Goal: Information Seeking & Learning: Learn about a topic

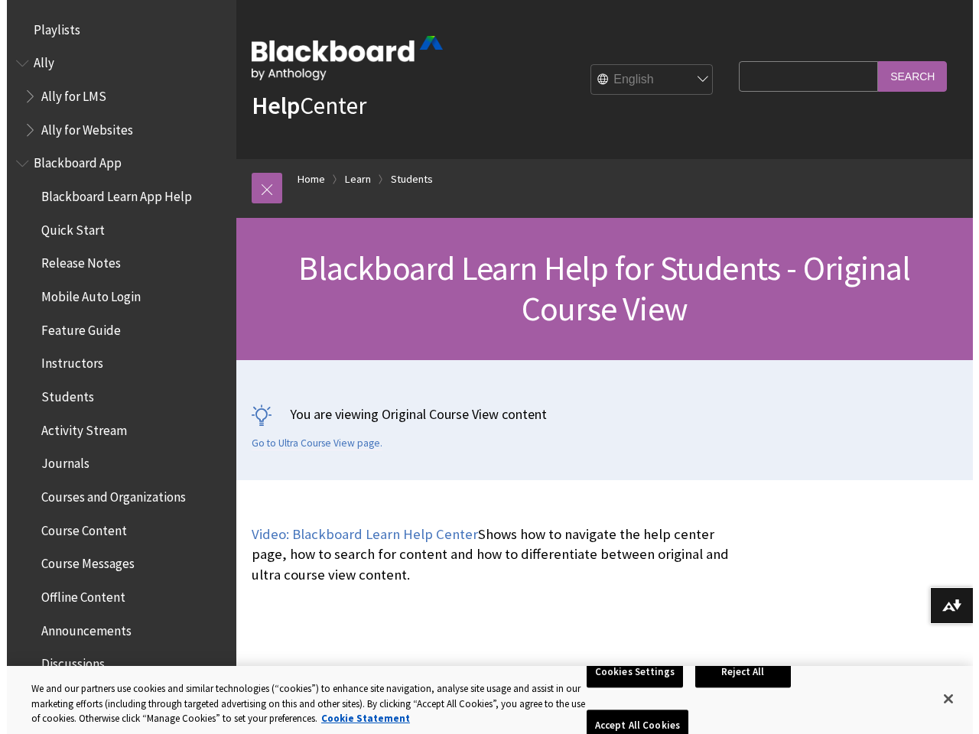
scroll to position [1807, 0]
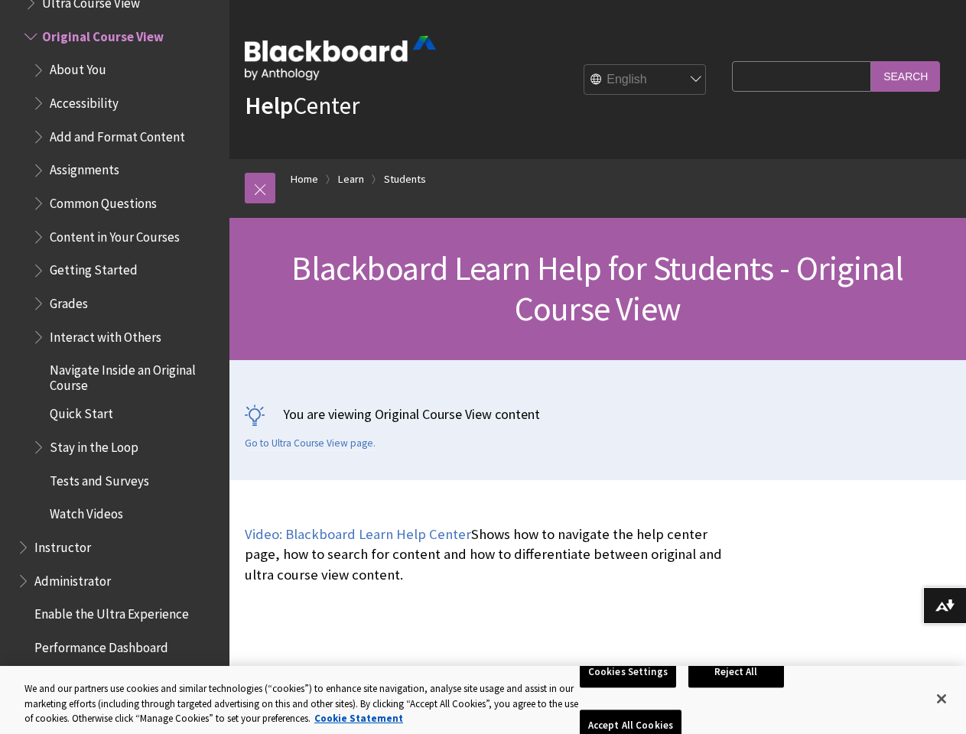
click at [483, 367] on div "You are viewing Original Course View content Go to Ultra Course View page." at bounding box center [597, 420] width 737 height 120
click at [260, 188] on link at bounding box center [260, 188] width 31 height 31
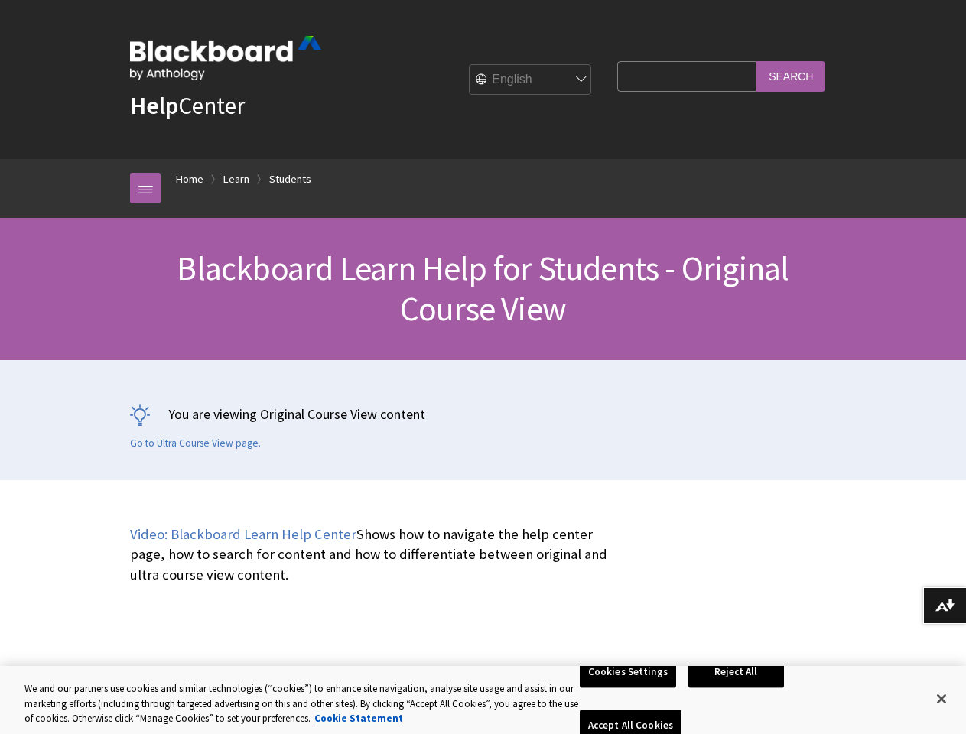
click at [945, 606] on button "Download alternative formats ..." at bounding box center [944, 605] width 43 height 37
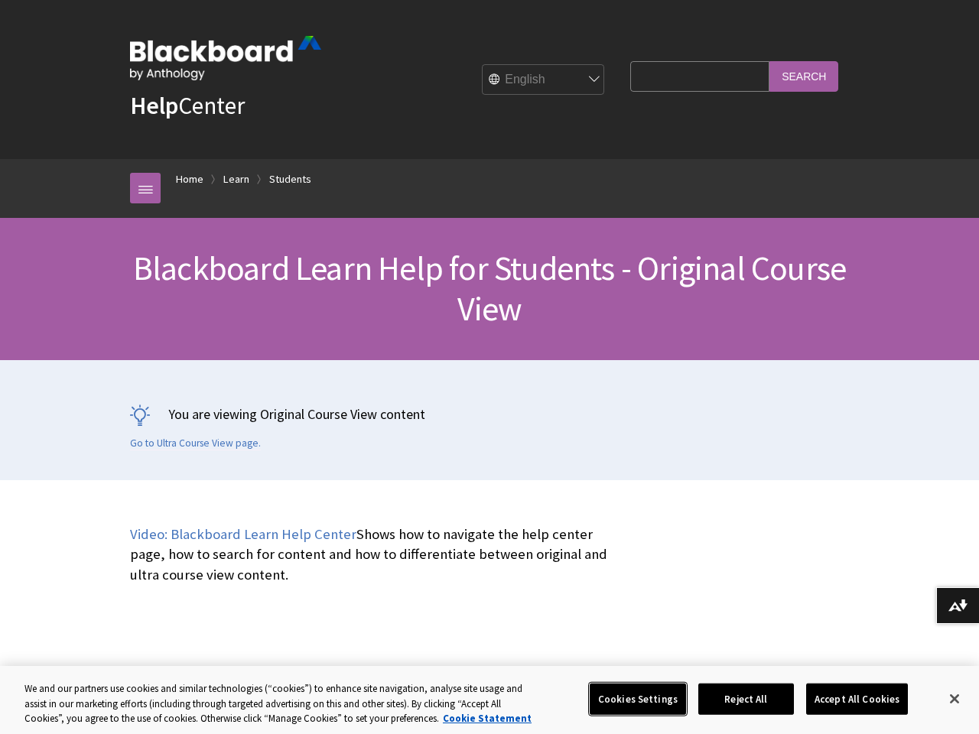
click at [630, 699] on button "Cookies Settings" at bounding box center [638, 699] width 96 height 32
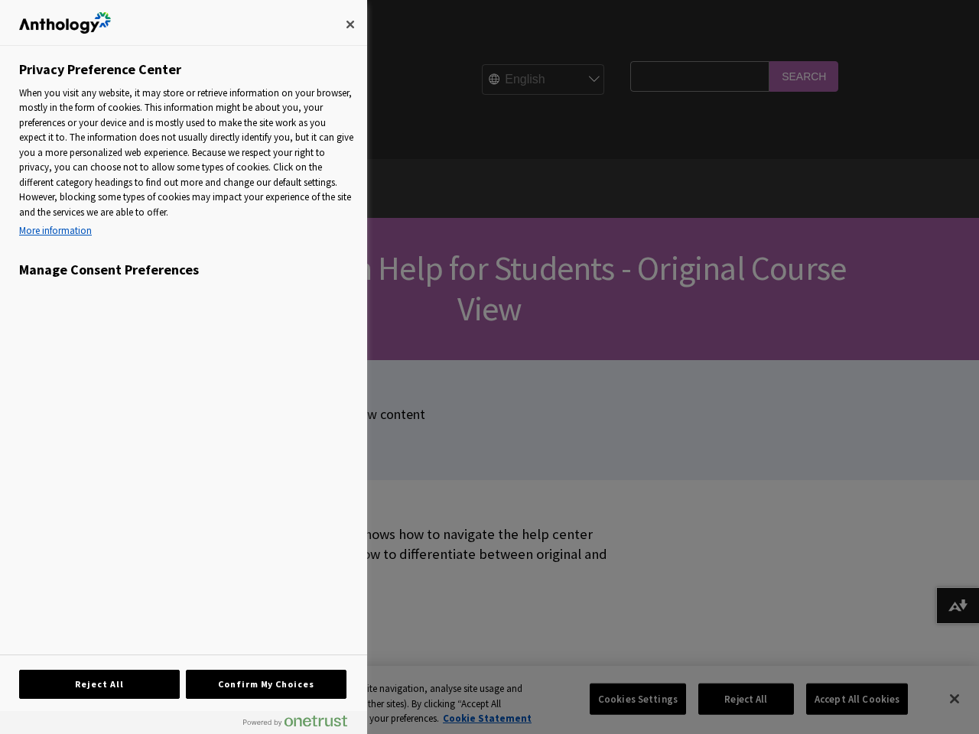
click at [739, 699] on div at bounding box center [489, 367] width 979 height 734
click at [847, 699] on div at bounding box center [489, 367] width 979 height 734
click at [942, 699] on div at bounding box center [489, 367] width 979 height 734
